Goal: Information Seeking & Learning: Learn about a topic

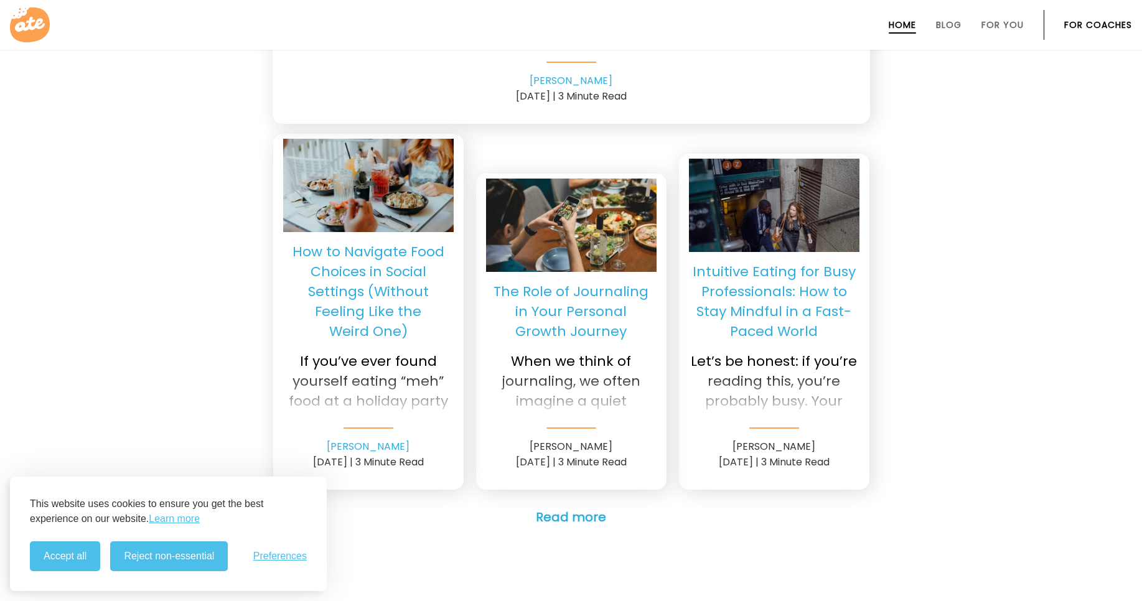
scroll to position [2946, 0]
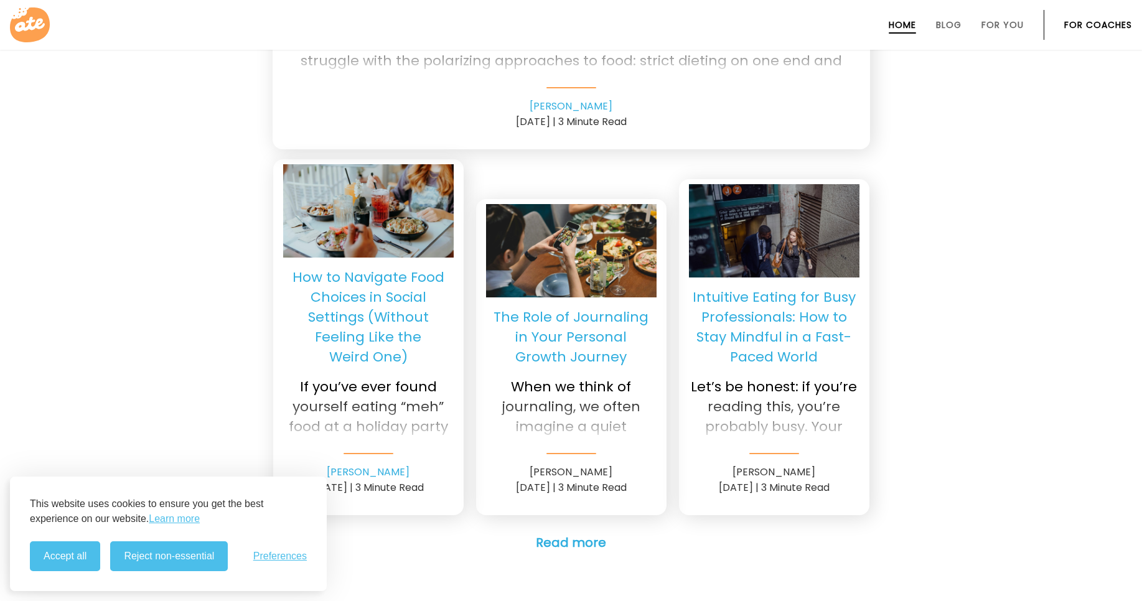
click at [302, 393] on div at bounding box center [368, 418] width 171 height 50
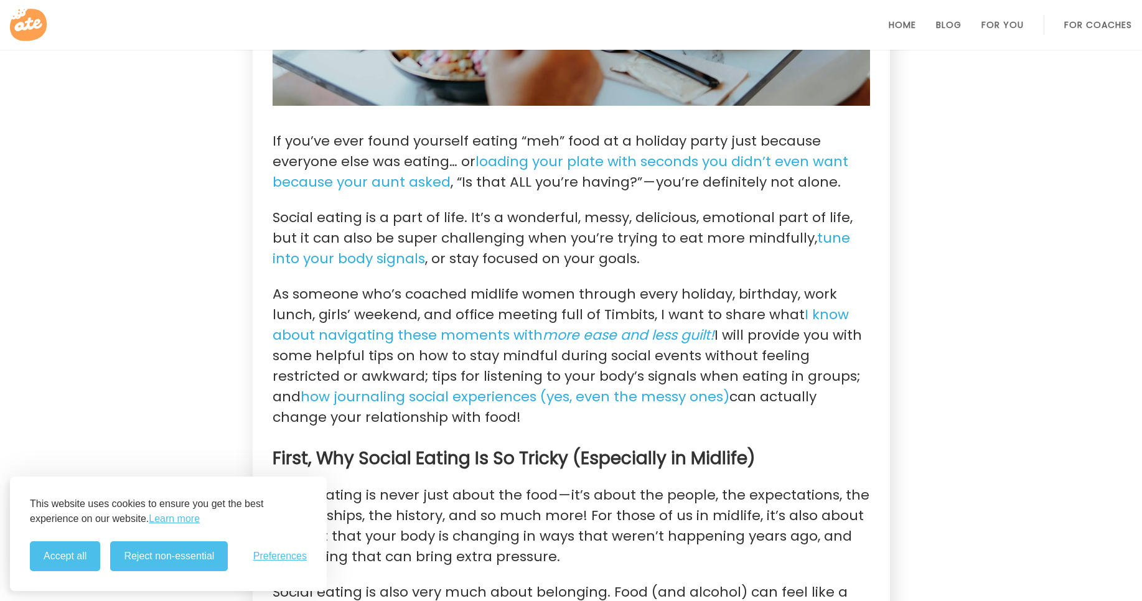
scroll to position [535, 0]
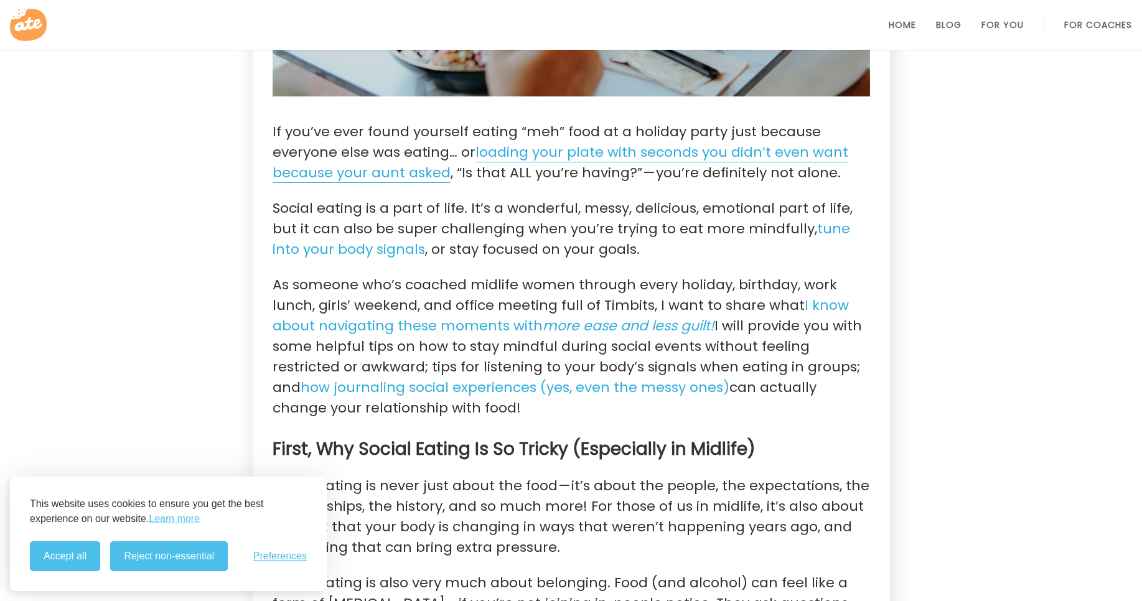
click at [620, 152] on link "loading your plate with seconds you didn’t even want because your aunt asked" at bounding box center [561, 163] width 576 height 40
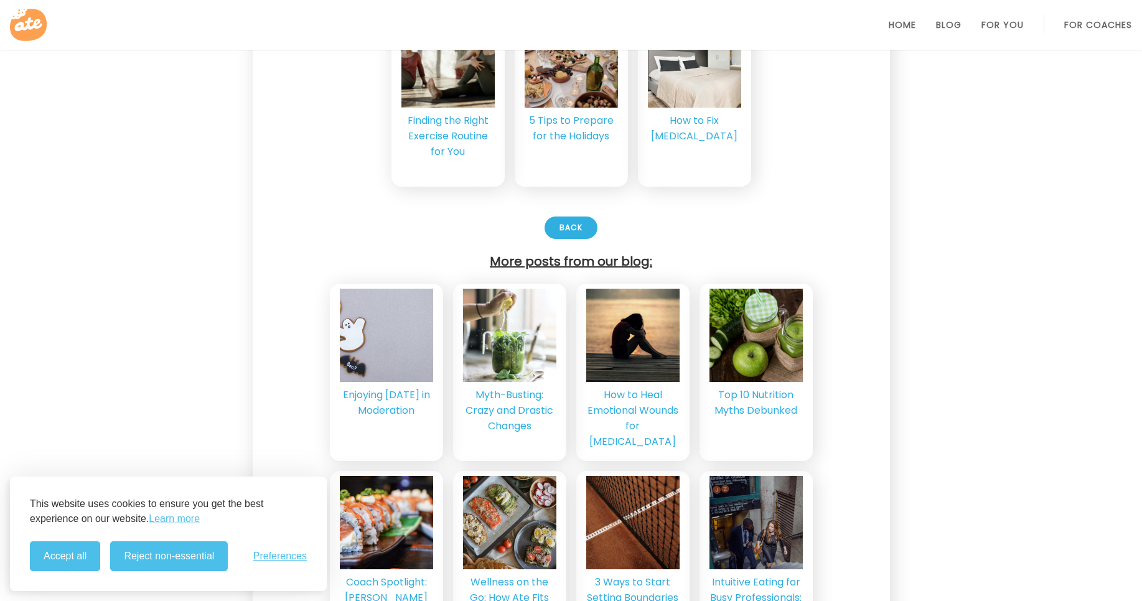
scroll to position [2777, 0]
